Goal: Understand process/instructions: Learn how to perform a task or action

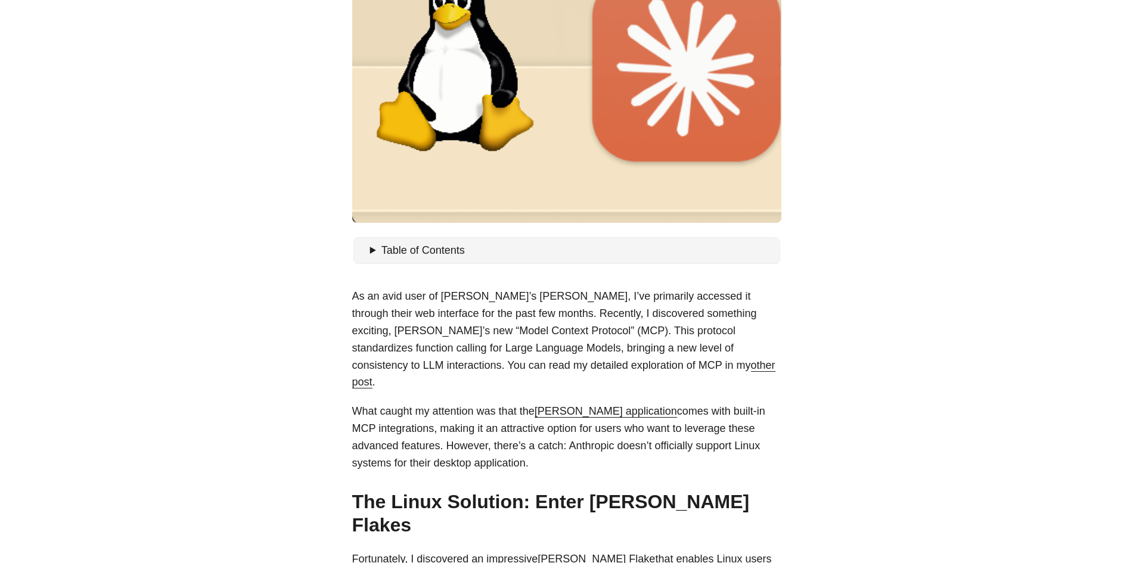
scroll to position [298, 0]
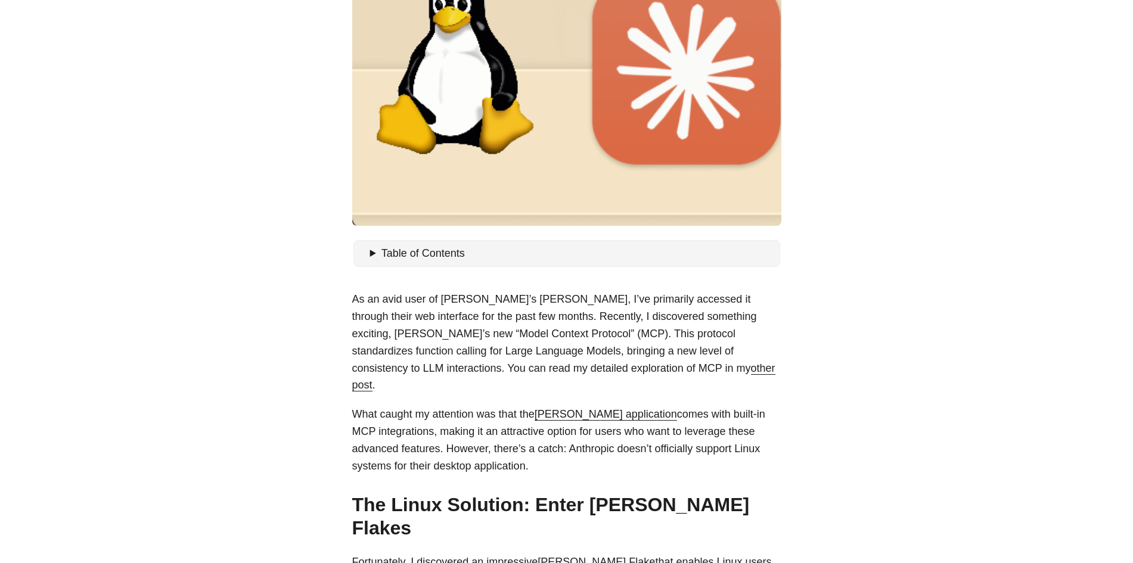
click at [368, 253] on details "Table of Contents The Linux Solution: Enter [PERSON_NAME] Flakes Installation O…" at bounding box center [566, 253] width 417 height 17
click at [373, 254] on summary "Table of Contents" at bounding box center [572, 253] width 405 height 17
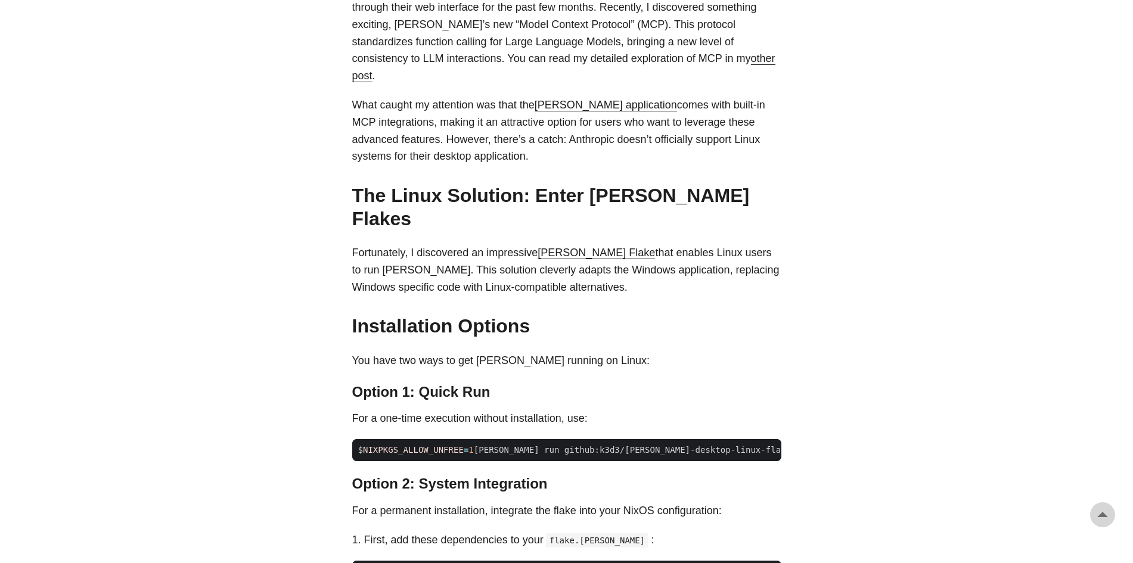
scroll to position [794, 0]
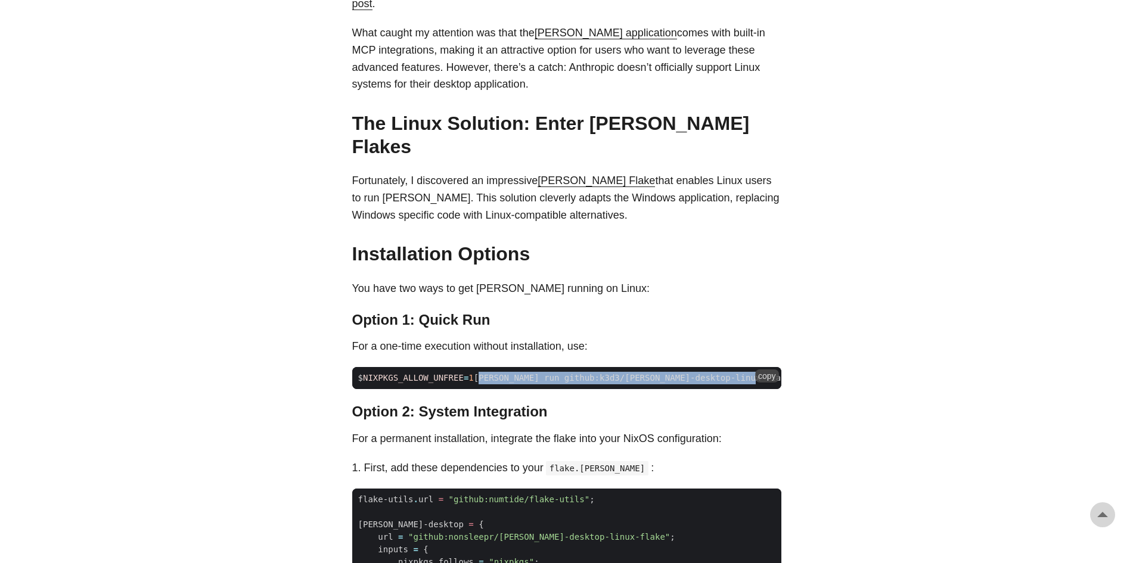
drag, startPoint x: 734, startPoint y: 334, endPoint x: 474, endPoint y: 334, distance: 259.8
click at [474, 372] on span "$ NIXPKGS_ALLOW_UNFREE = 1 [PERSON_NAME] run github:k3d3/[PERSON_NAME]-desktop-…" at bounding box center [597, 378] width 490 height 13
click at [365, 372] on span "$ NIXPKGS_ALLOW_UNFREE = 1 [PERSON_NAME] run github:k3d3/[PERSON_NAME]-desktop-…" at bounding box center [597, 378] width 490 height 13
copy span "NIXPKGS_ALLOW_UNFREE = 1 [PERSON_NAME] run github:k3d3/[PERSON_NAME]-desktop-li…"
click at [919, 334] on body "[PERSON_NAME] Home About Posts Tags Archive Resume" at bounding box center [566, 416] width 1133 height 2421
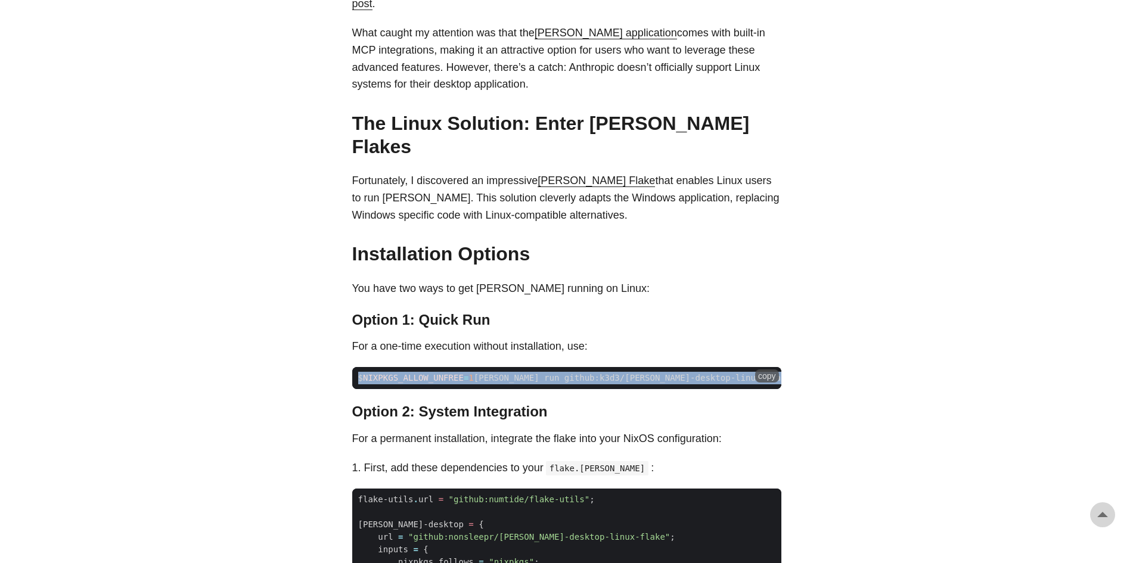
drag, startPoint x: 353, startPoint y: 334, endPoint x: 770, endPoint y: 333, distance: 416.5
click at [770, 367] on div "$ NIXPKGS_ALLOW_UNFREE = 1 [PERSON_NAME] run github:k3d3/[PERSON_NAME]-desktop-…" at bounding box center [566, 378] width 429 height 22
click at [764, 369] on button "copy" at bounding box center [767, 375] width 24 height 13
